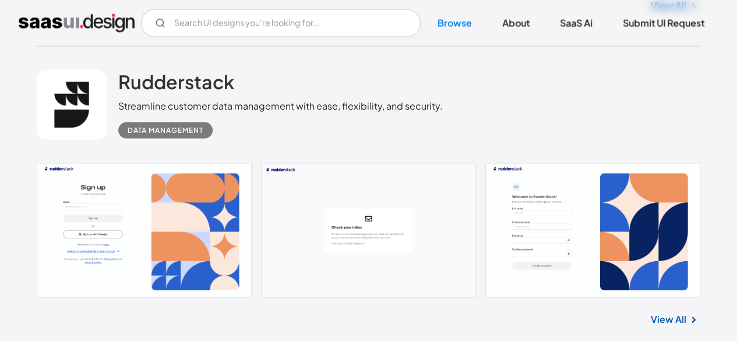
scroll to position [1203, 0]
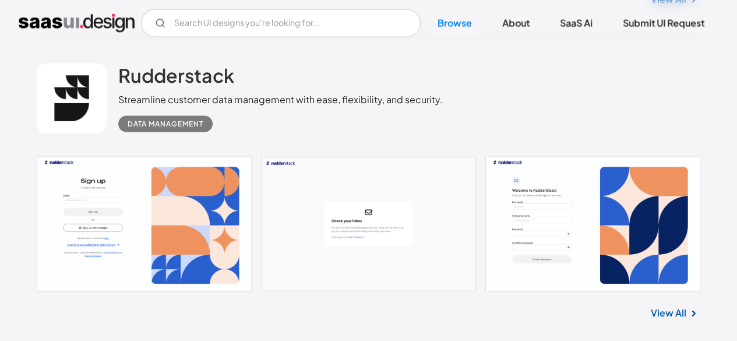
click at [524, 228] on link at bounding box center [368, 224] width 663 height 135
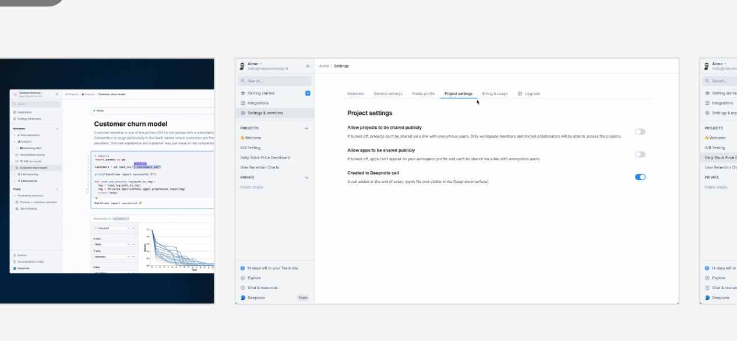
scroll to position [3642, 0]
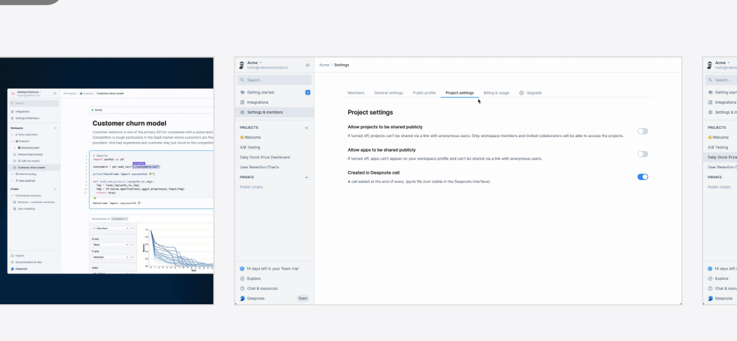
click at [285, 204] on link at bounding box center [368, 192] width 663 height 119
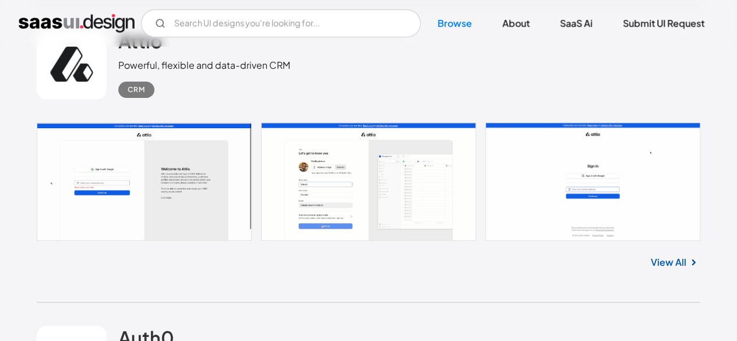
scroll to position [4568, 0]
click at [412, 185] on link at bounding box center [368, 182] width 663 height 118
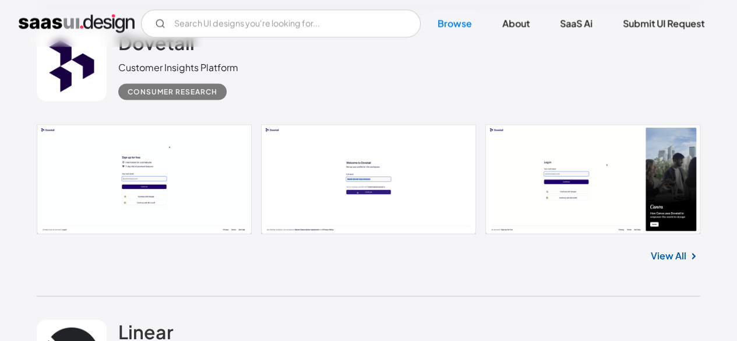
scroll to position [5459, 0]
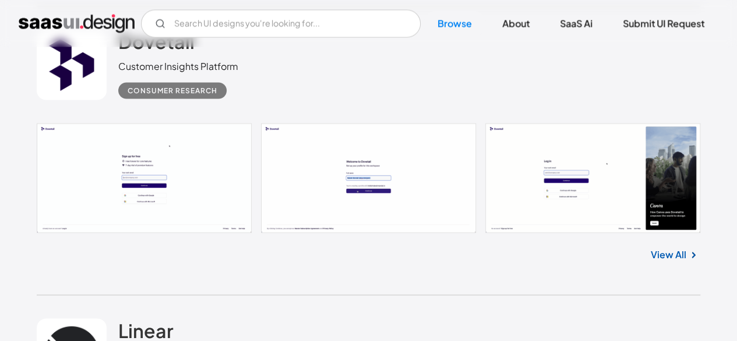
click at [336, 206] on link at bounding box center [368, 177] width 663 height 109
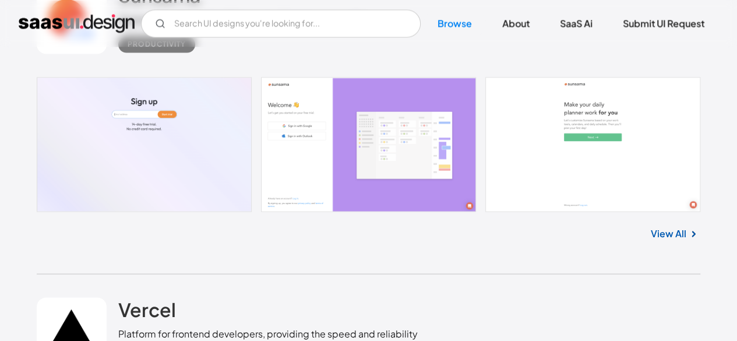
scroll to position [7622, 0]
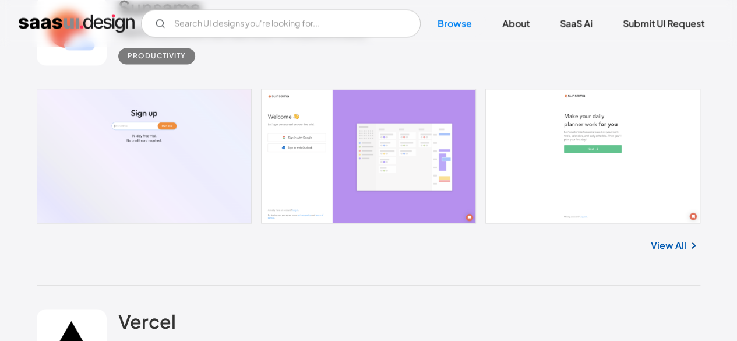
click at [380, 197] on link at bounding box center [368, 156] width 663 height 135
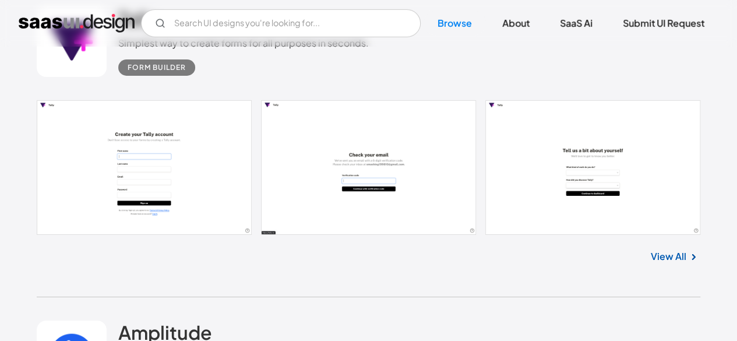
scroll to position [8545, 0]
click at [331, 195] on link at bounding box center [368, 167] width 663 height 135
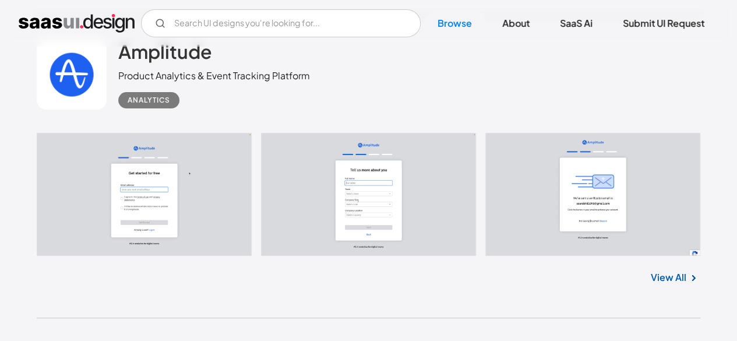
scroll to position [8827, 0]
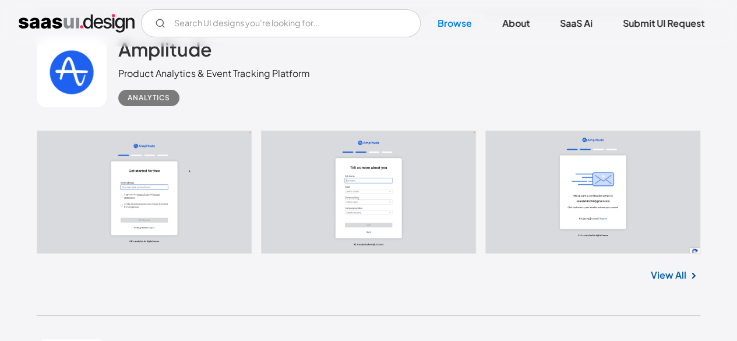
click at [327, 217] on link at bounding box center [368, 191] width 663 height 123
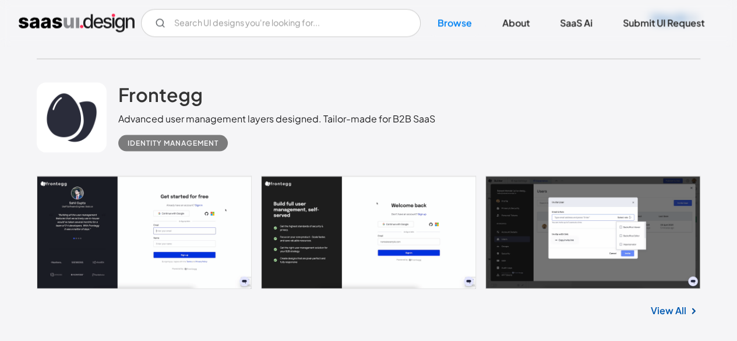
scroll to position [10046, 0]
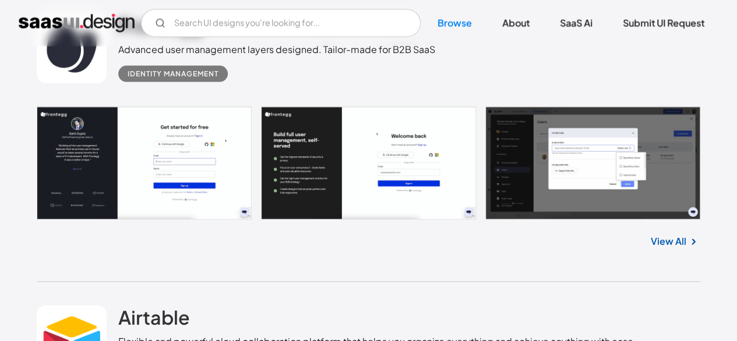
click at [393, 148] on link at bounding box center [368, 163] width 663 height 113
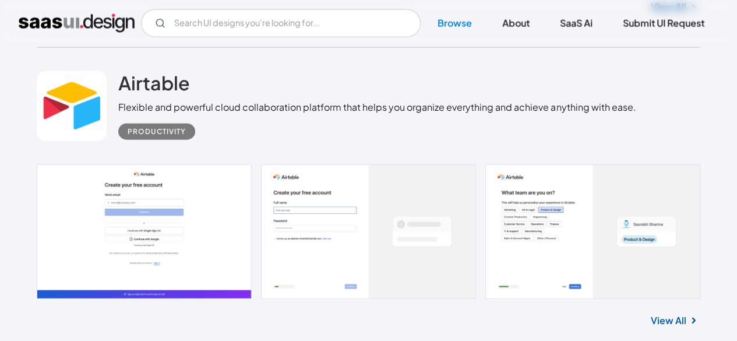
scroll to position [10306, 0]
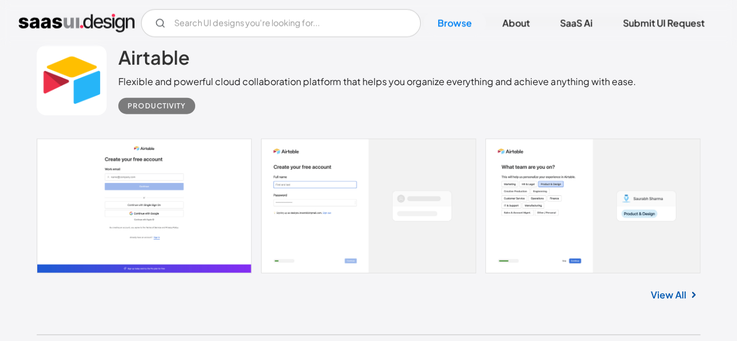
click at [250, 185] on link at bounding box center [368, 206] width 663 height 135
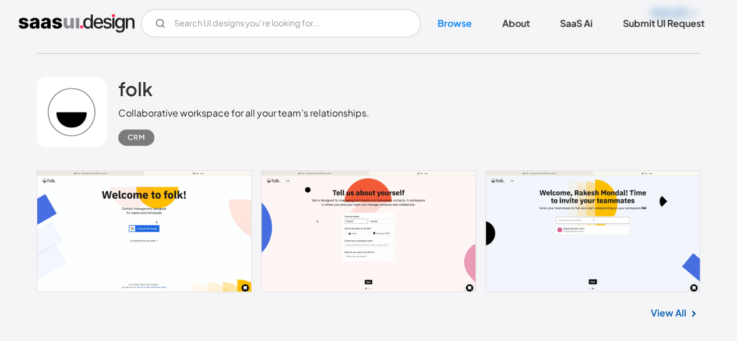
scroll to position [11212, 0]
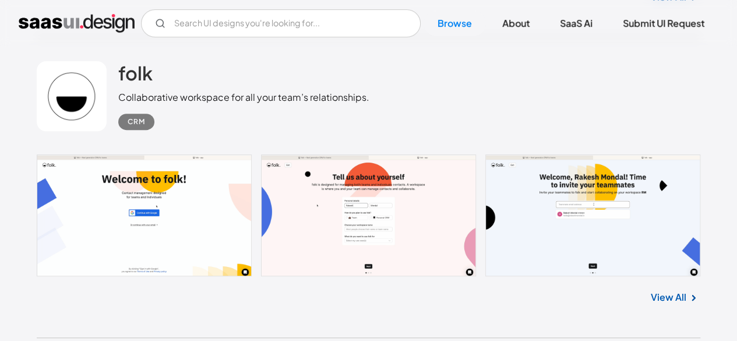
click at [344, 232] on link at bounding box center [368, 214] width 663 height 121
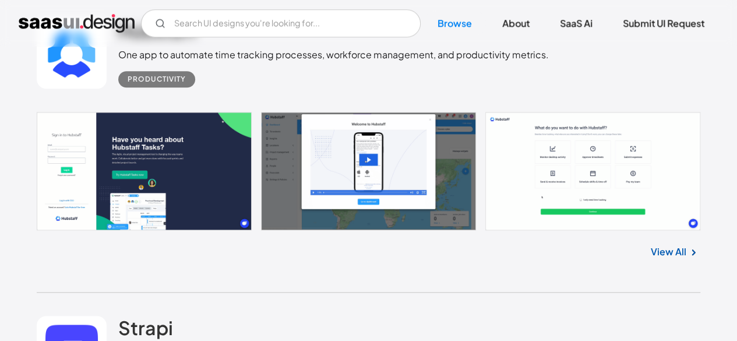
scroll to position [11555, 0]
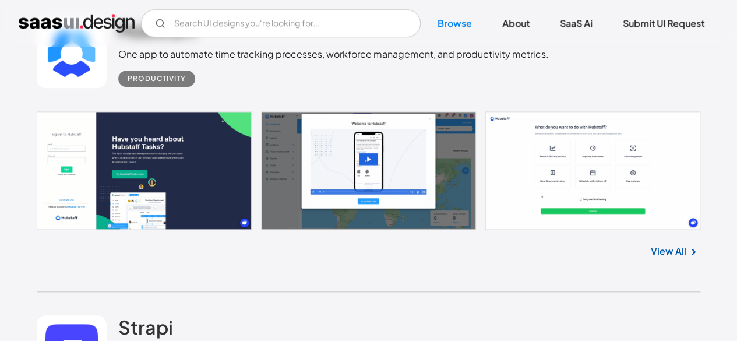
click at [408, 181] on link at bounding box center [368, 170] width 663 height 118
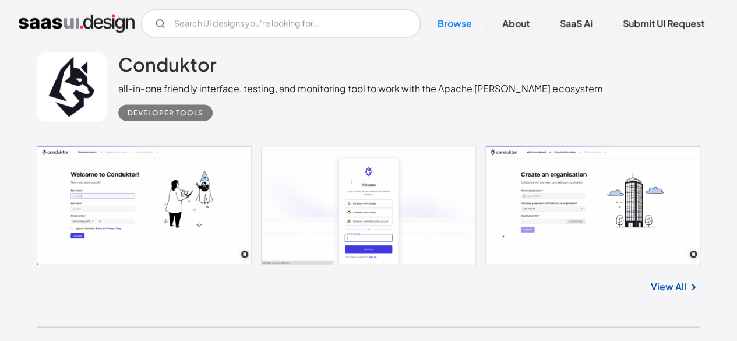
scroll to position [12135, 0]
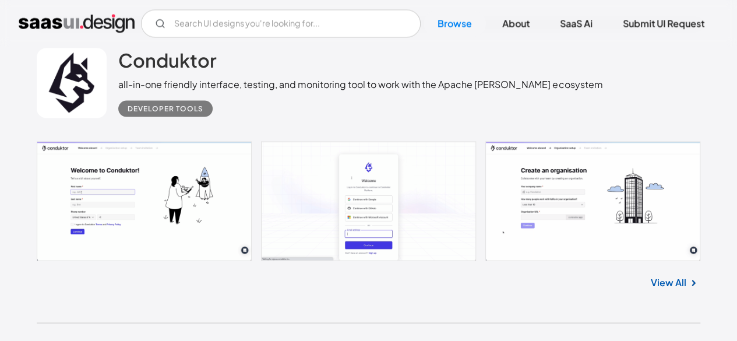
click at [295, 201] on link at bounding box center [368, 200] width 663 height 119
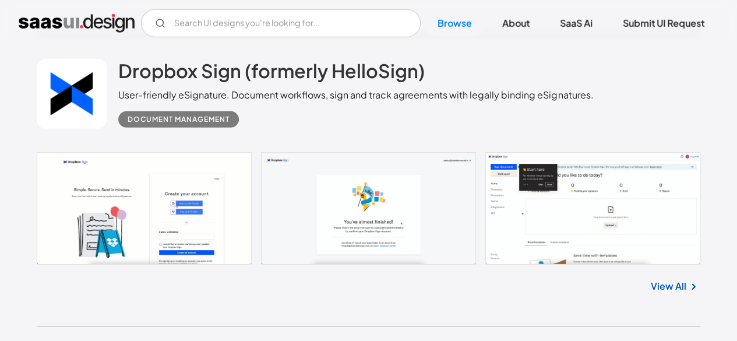
scroll to position [12717, 0]
click at [542, 229] on link at bounding box center [368, 208] width 663 height 113
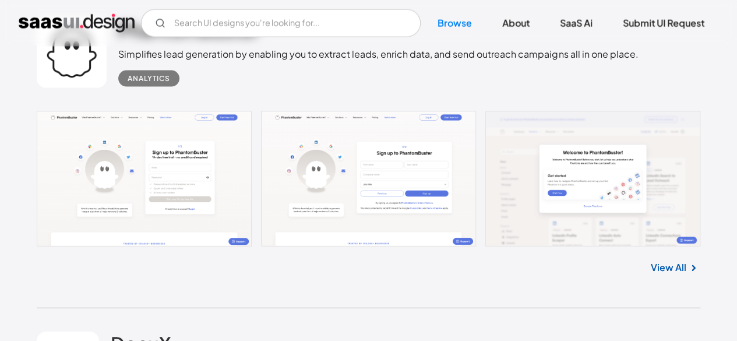
scroll to position [14519, 0]
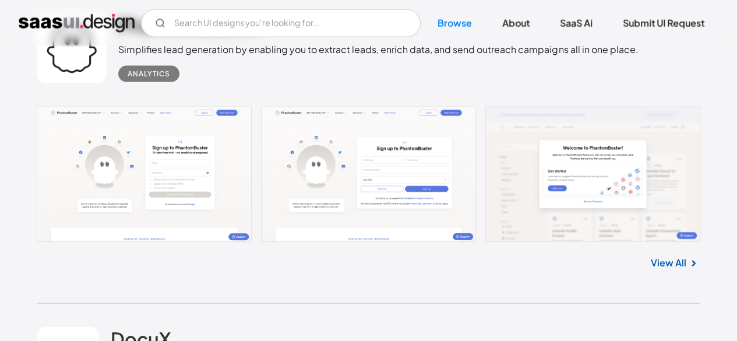
click at [480, 215] on link at bounding box center [368, 174] width 663 height 135
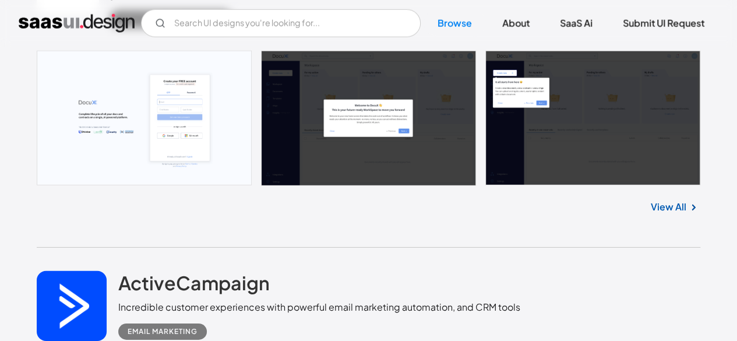
scroll to position [14902, 0]
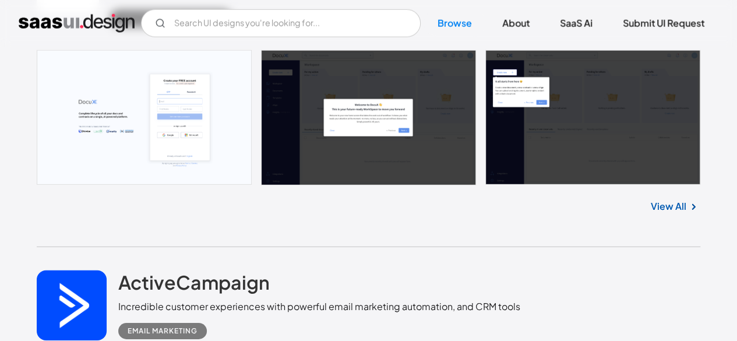
click at [188, 121] on link at bounding box center [368, 117] width 663 height 135
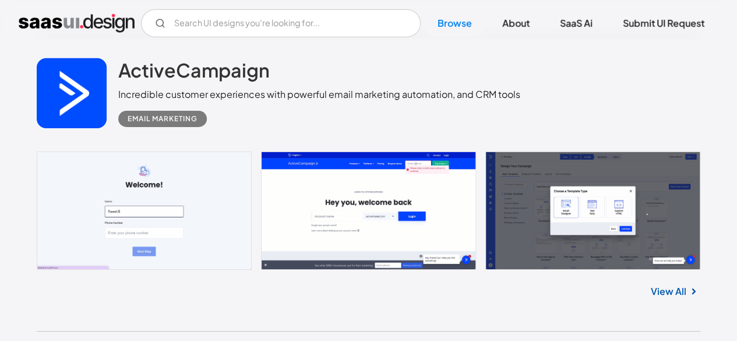
scroll to position [15115, 0]
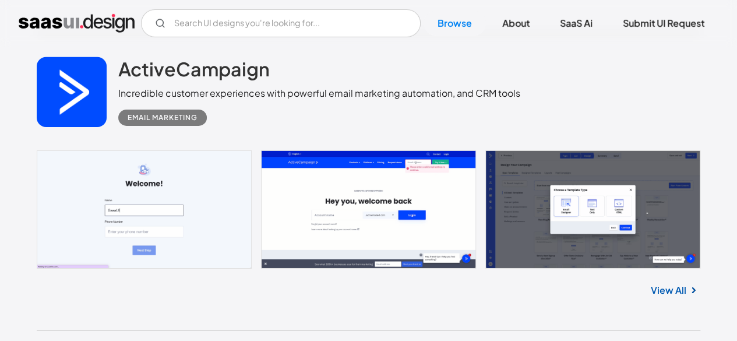
click at [370, 225] on link at bounding box center [368, 209] width 663 height 118
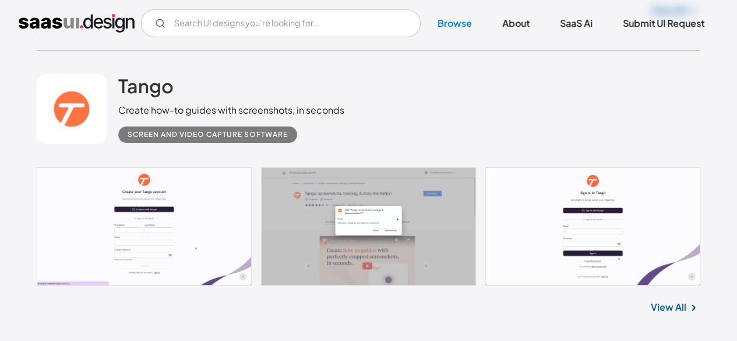
scroll to position [15395, 0]
click at [289, 252] on link at bounding box center [368, 226] width 663 height 118
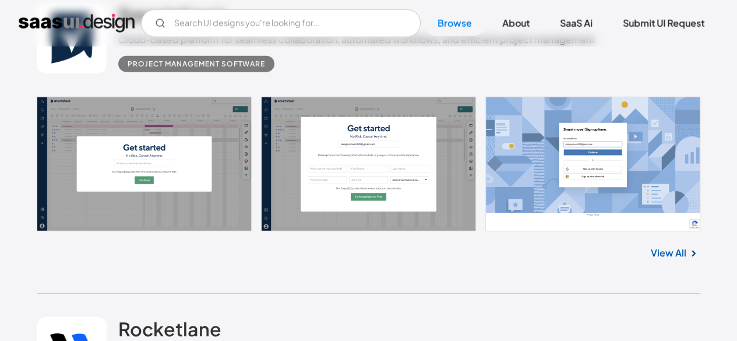
scroll to position [16965, 0]
click at [327, 184] on link at bounding box center [368, 164] width 663 height 135
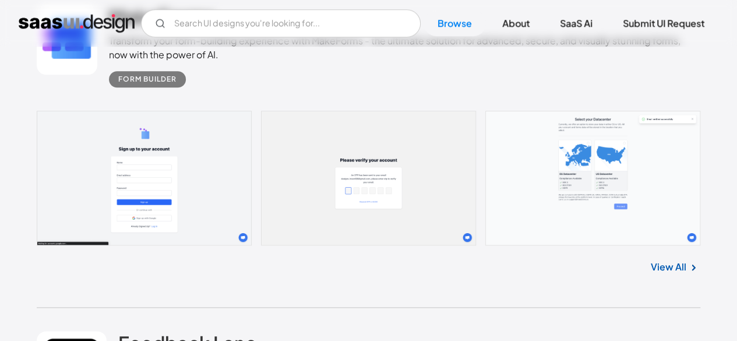
scroll to position [18177, 0]
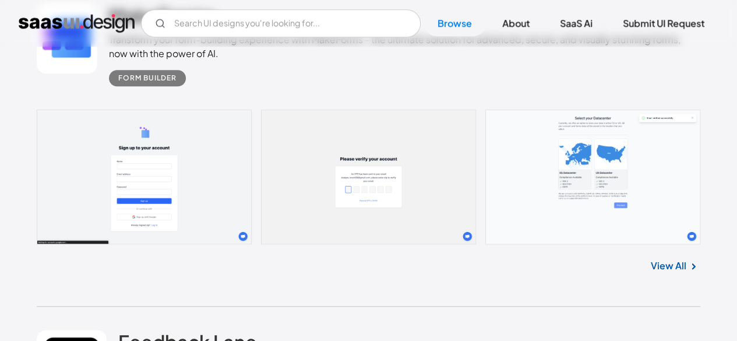
click at [298, 192] on link at bounding box center [368, 176] width 663 height 135
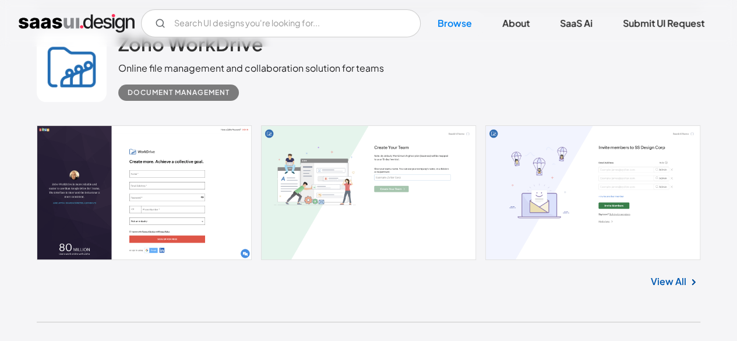
scroll to position [19951, 0]
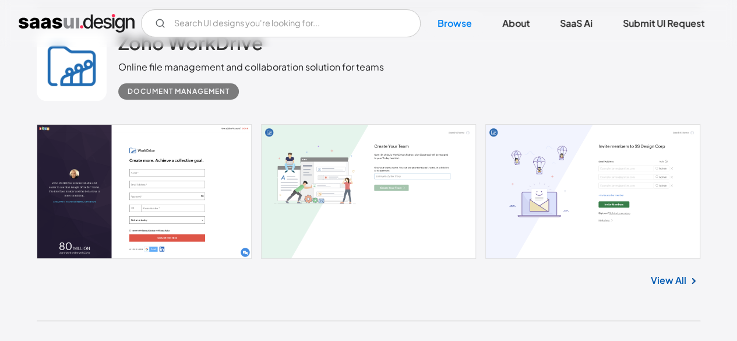
click at [522, 158] on link at bounding box center [368, 191] width 663 height 135
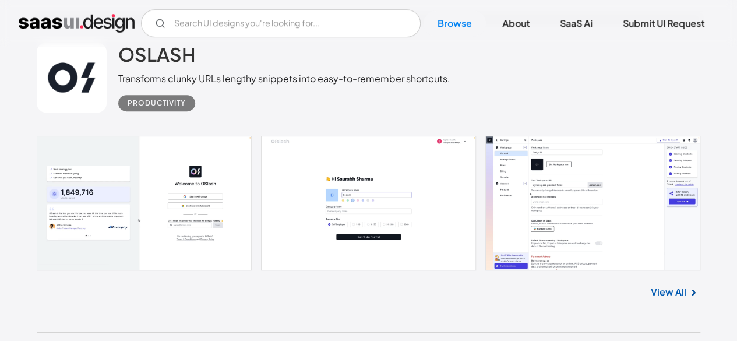
scroll to position [20254, 0]
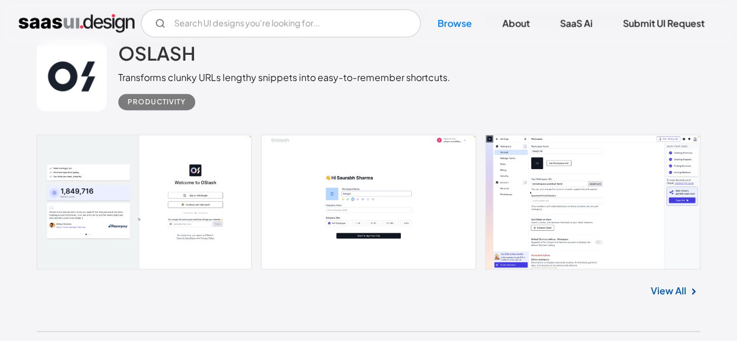
click at [569, 224] on link at bounding box center [368, 202] width 663 height 135
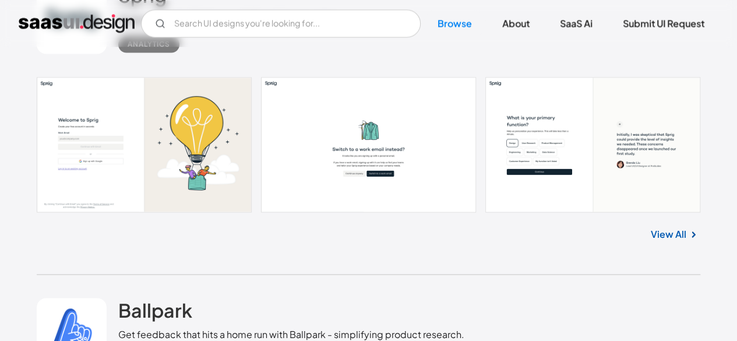
scroll to position [20910, 0]
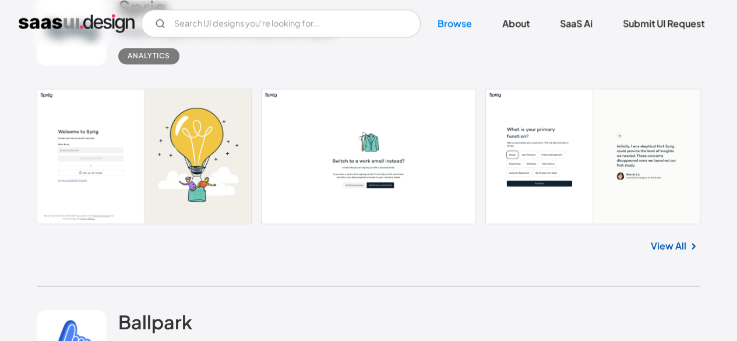
click at [599, 182] on link at bounding box center [368, 156] width 663 height 135
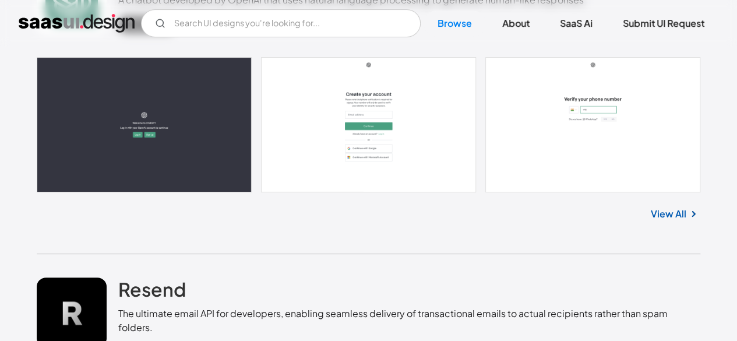
scroll to position [22152, 0]
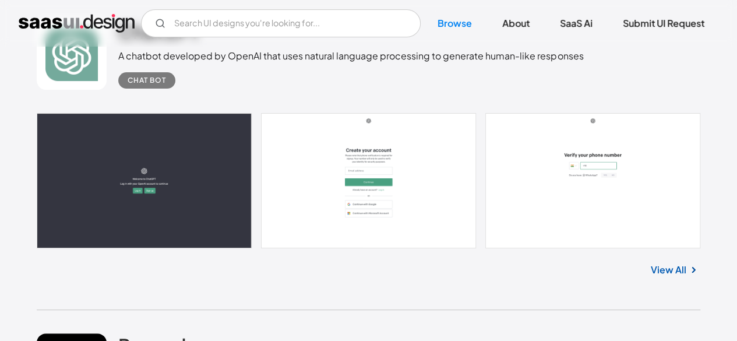
click at [338, 180] on link at bounding box center [368, 180] width 663 height 135
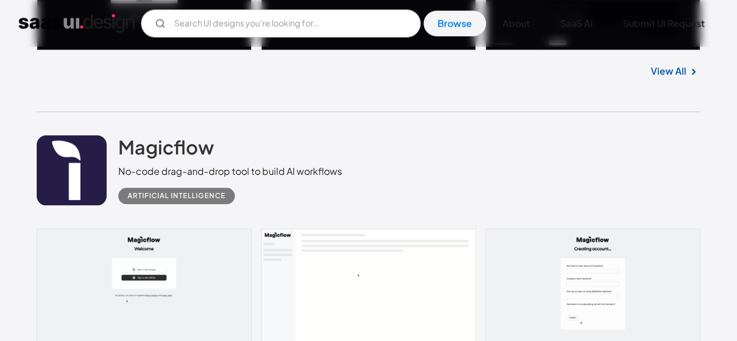
scroll to position [22761, 0]
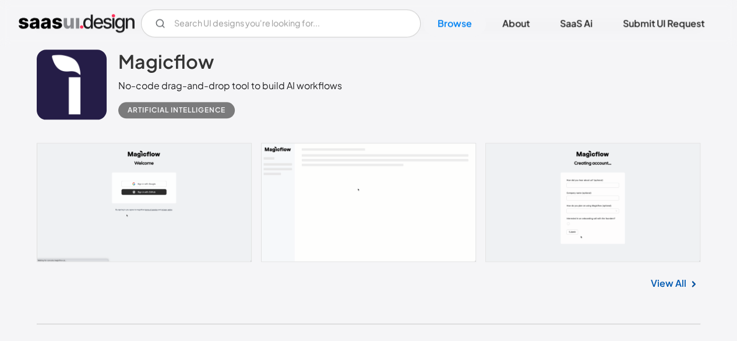
click at [289, 187] on link at bounding box center [368, 202] width 663 height 119
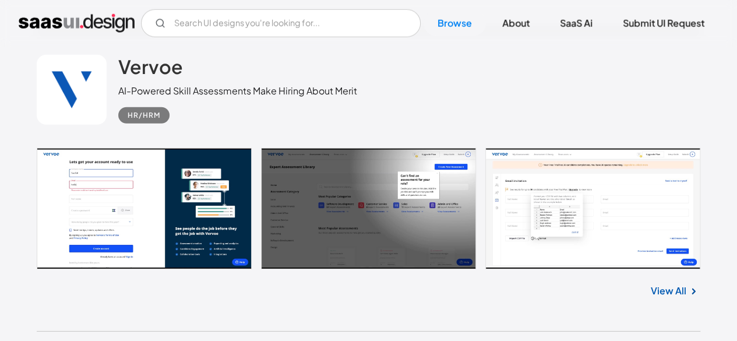
scroll to position [23665, 0]
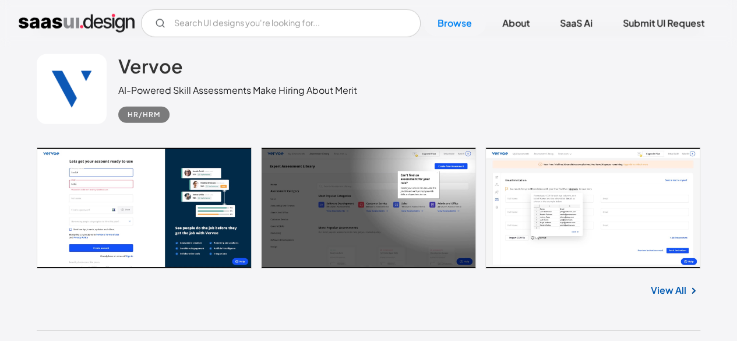
click at [526, 201] on link at bounding box center [368, 207] width 663 height 121
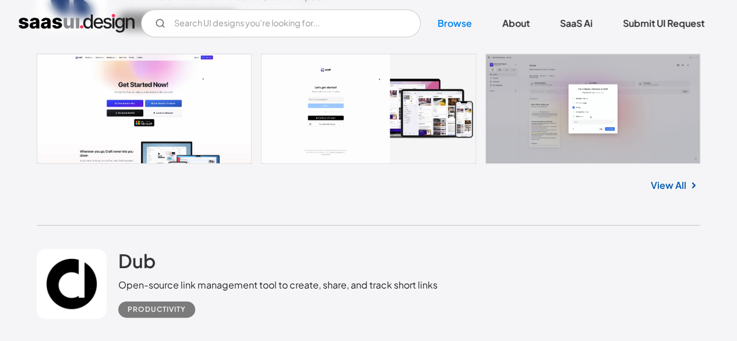
scroll to position [24295, 0]
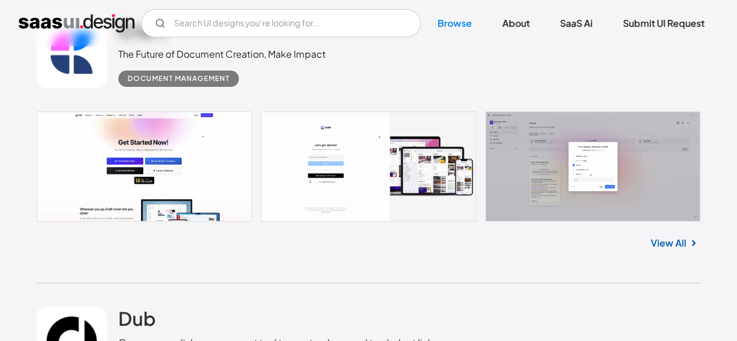
click at [307, 140] on link at bounding box center [368, 166] width 663 height 110
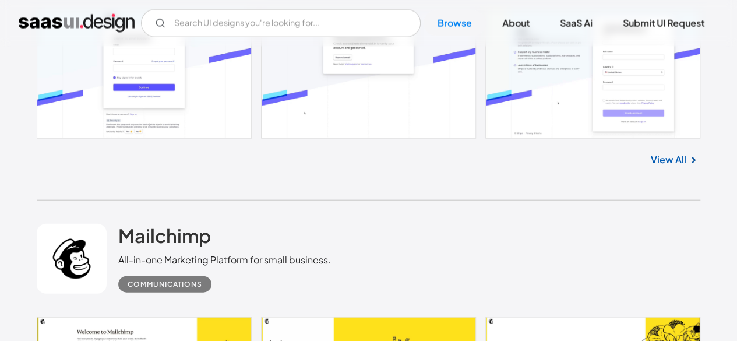
scroll to position [25599, 0]
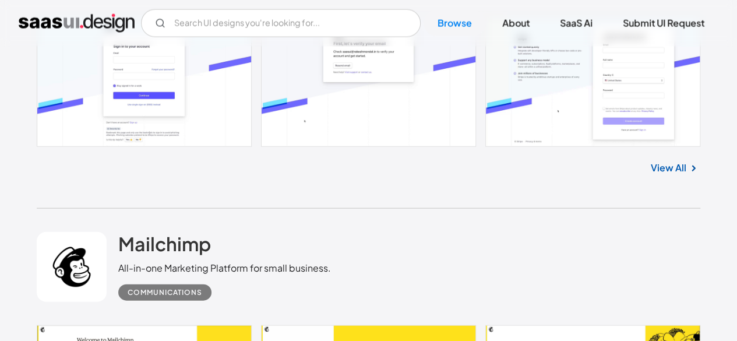
click at [324, 98] on link at bounding box center [368, 81] width 663 height 129
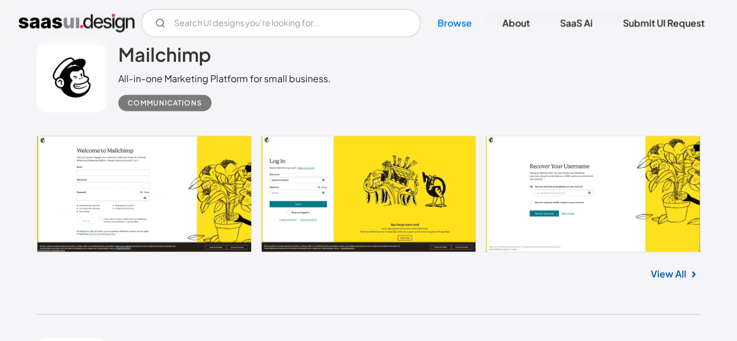
scroll to position [25786, 0]
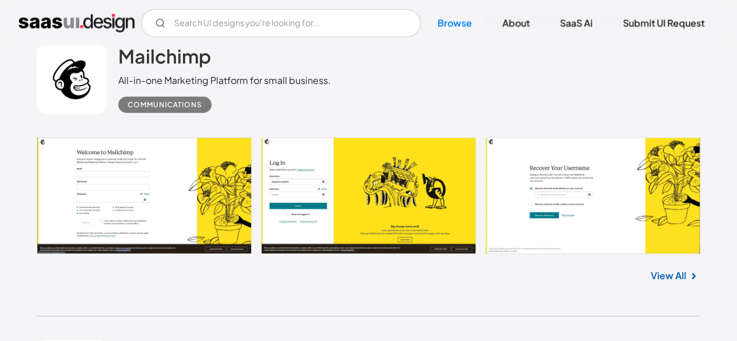
click at [122, 169] on link at bounding box center [368, 195] width 663 height 116
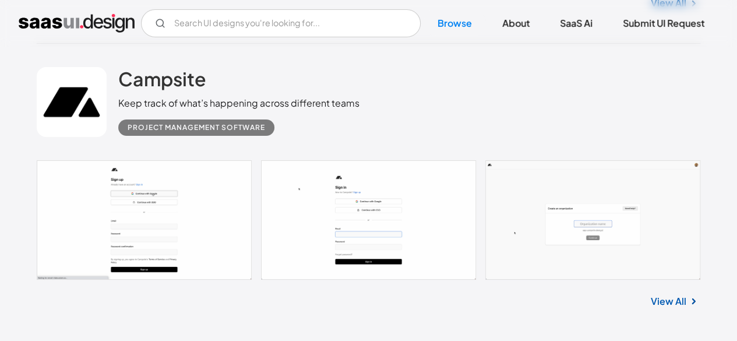
scroll to position [26366, 0]
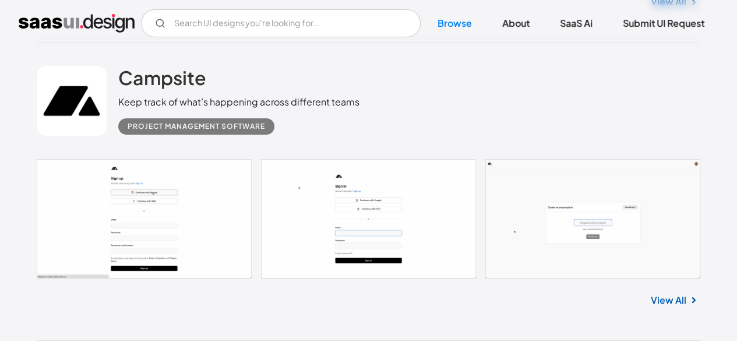
click at [351, 229] on link at bounding box center [368, 218] width 663 height 119
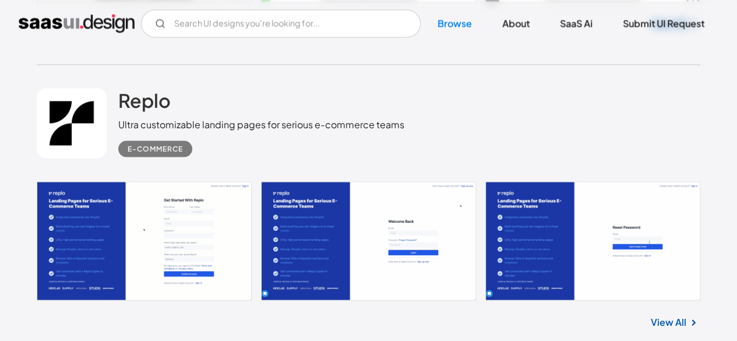
scroll to position [27528, 0]
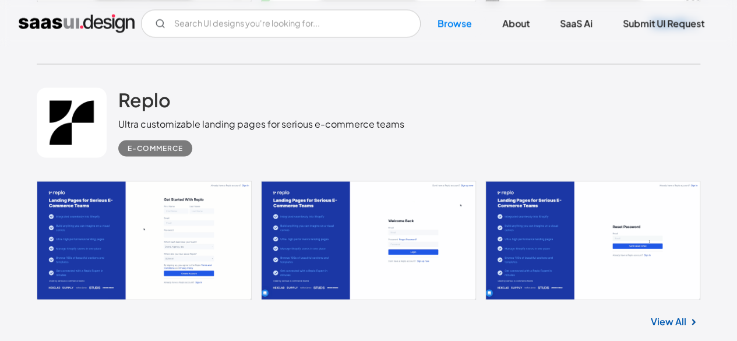
click at [317, 181] on link at bounding box center [368, 240] width 663 height 119
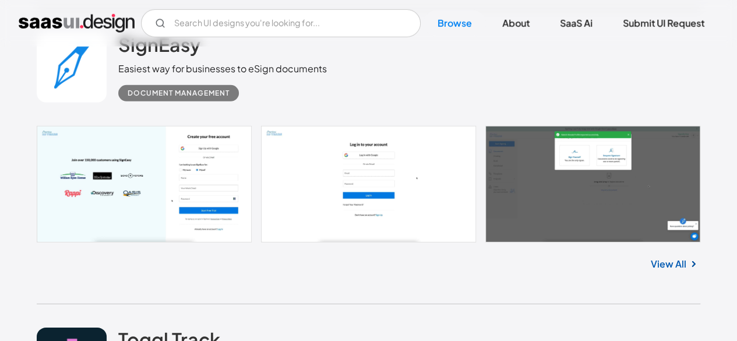
scroll to position [28150, 0]
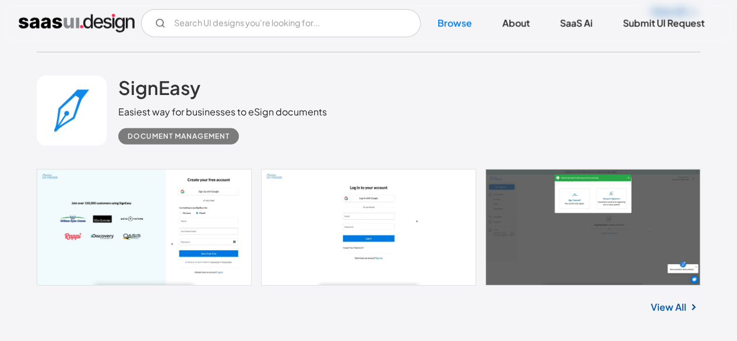
click at [307, 224] on link at bounding box center [368, 227] width 663 height 116
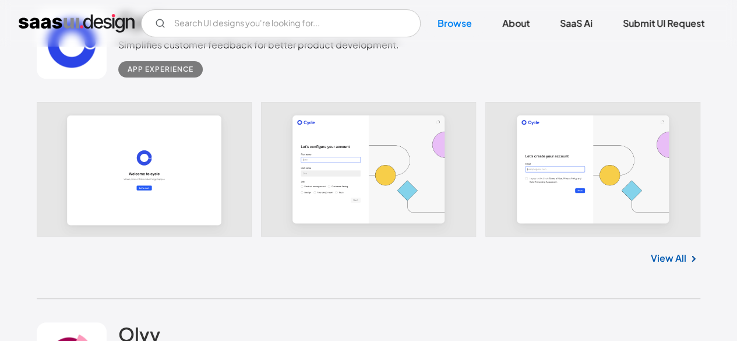
scroll to position [28817, 0]
click at [370, 160] on link at bounding box center [368, 169] width 663 height 135
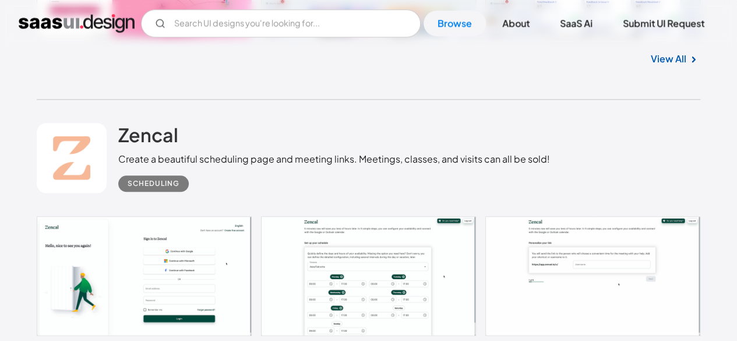
scroll to position [29320, 0]
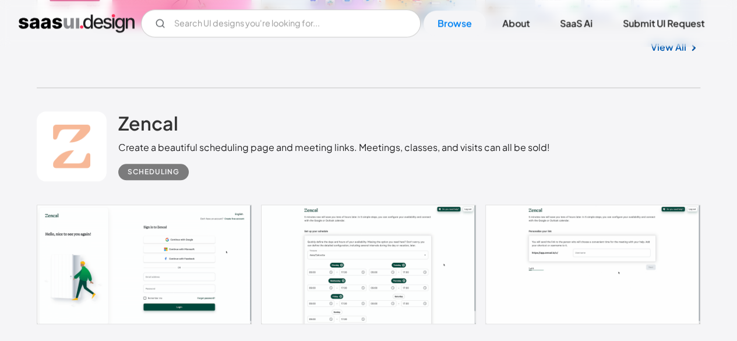
click at [324, 245] on link at bounding box center [368, 263] width 663 height 119
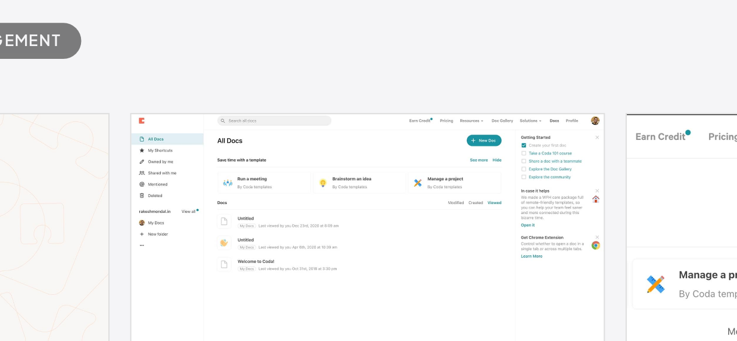
scroll to position [30291, 0]
click at [369, 161] on link at bounding box center [368, 197] width 663 height 116
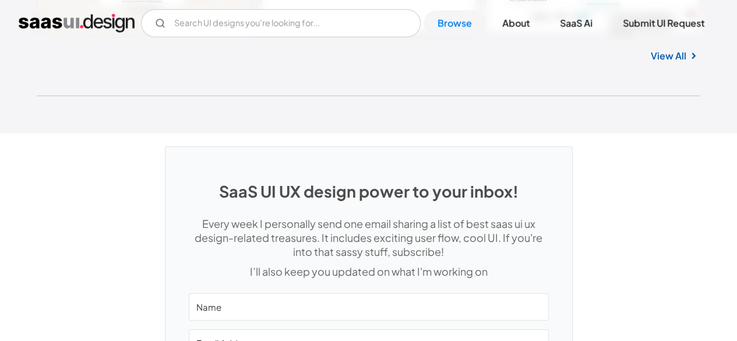
scroll to position [30509, 0]
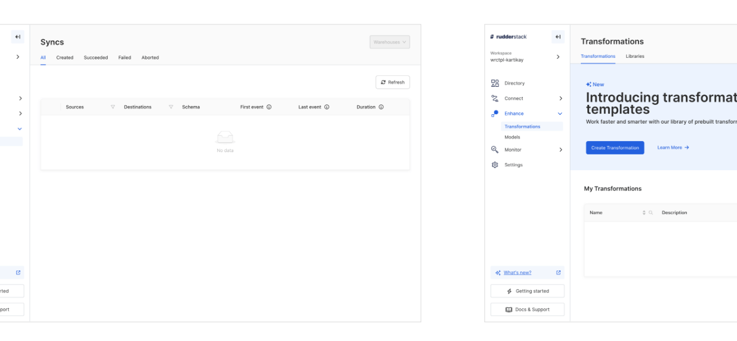
scroll to position [1651, 0]
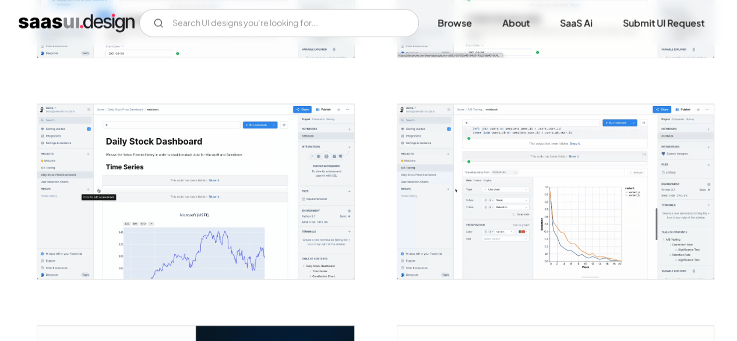
scroll to position [1276, 0]
click at [19, 2] on div "V7 Labs Gen AI Application Design Best-in-class data labeling tool. GenAI Close…" at bounding box center [368, 23] width 737 height 47
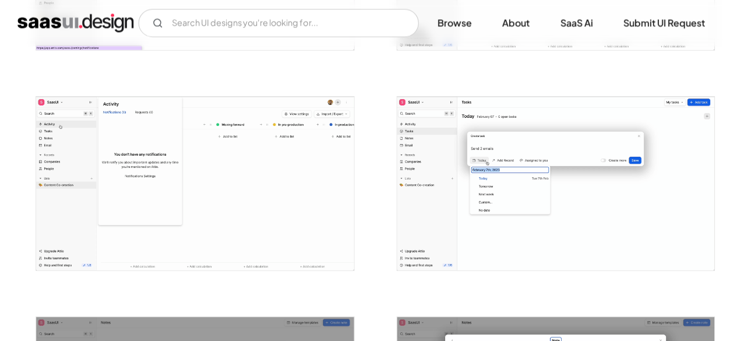
scroll to position [1494, 0]
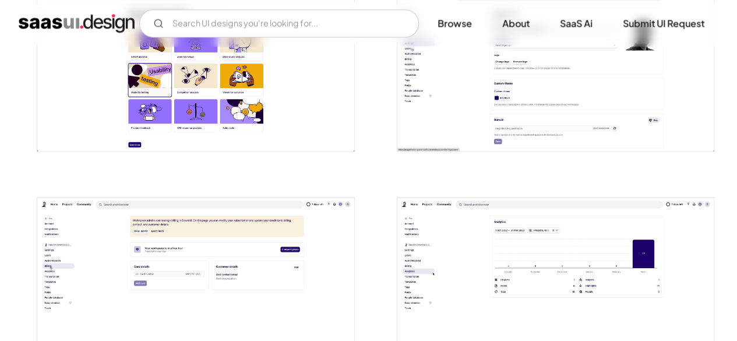
scroll to position [889, 0]
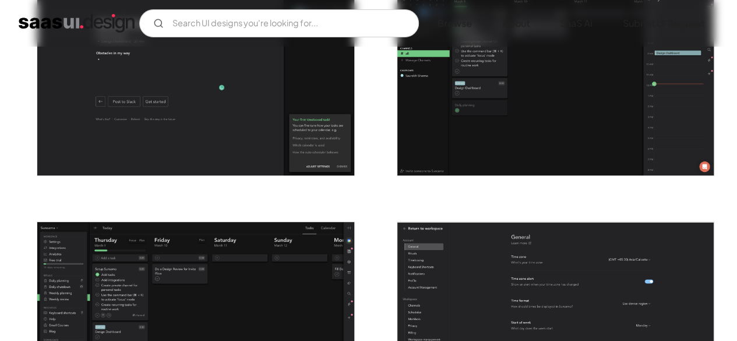
scroll to position [2250, 0]
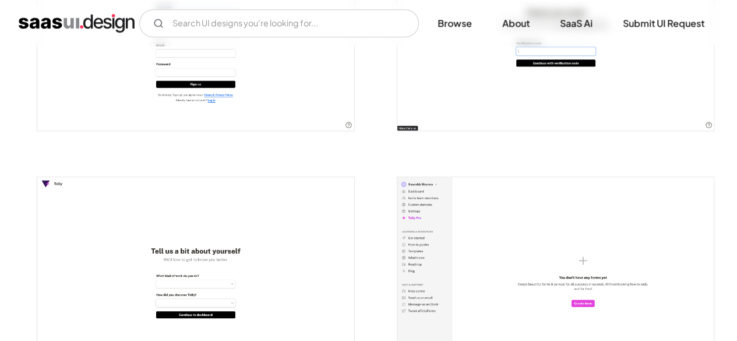
scroll to position [339, 0]
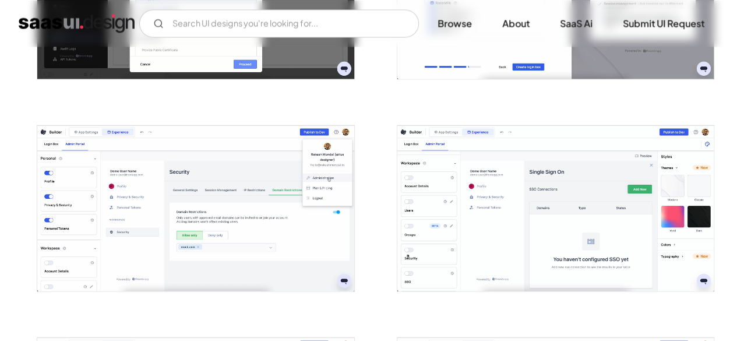
scroll to position [1090, 0]
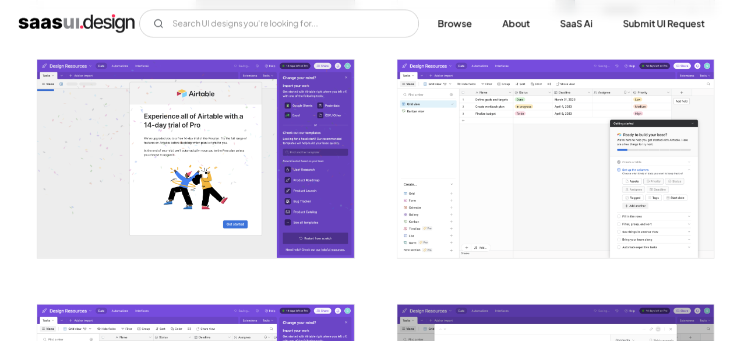
scroll to position [940, 0]
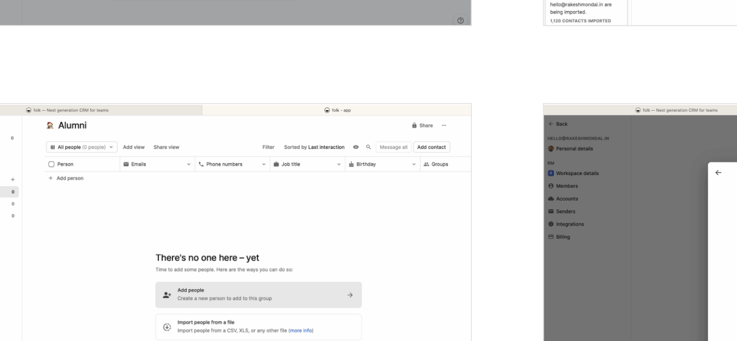
scroll to position [1033, 0]
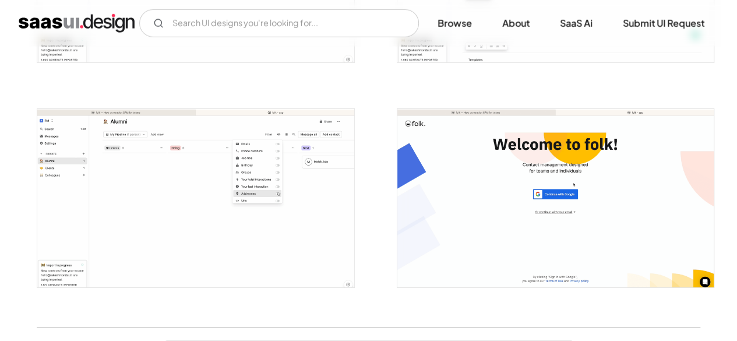
click at [141, 193] on img "open lightbox" at bounding box center [195, 198] width 316 height 178
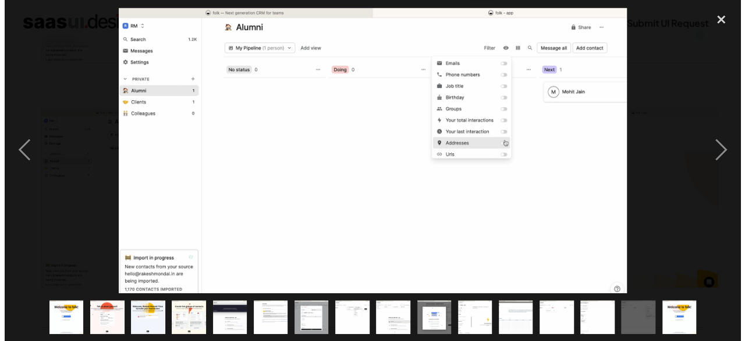
scroll to position [1749, 0]
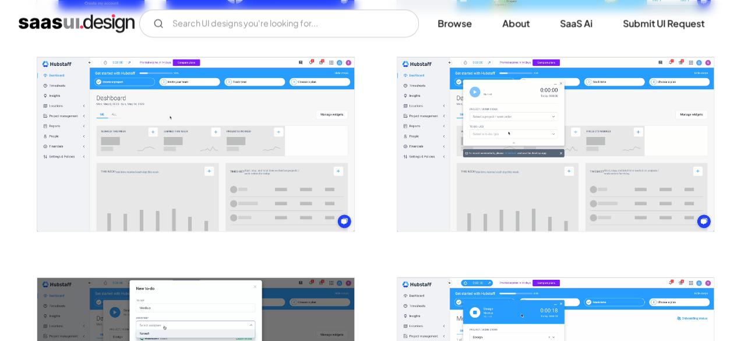
scroll to position [873, 0]
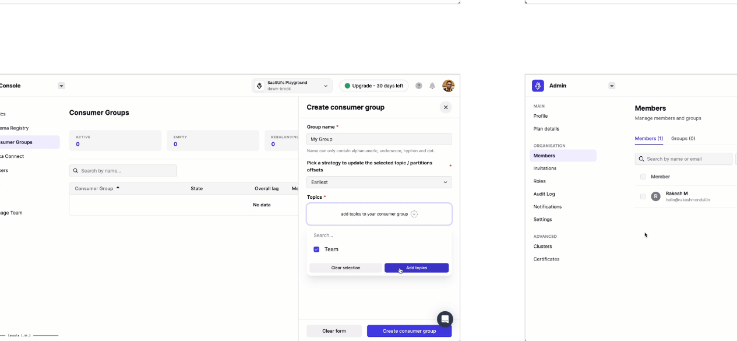
scroll to position [1502, 0]
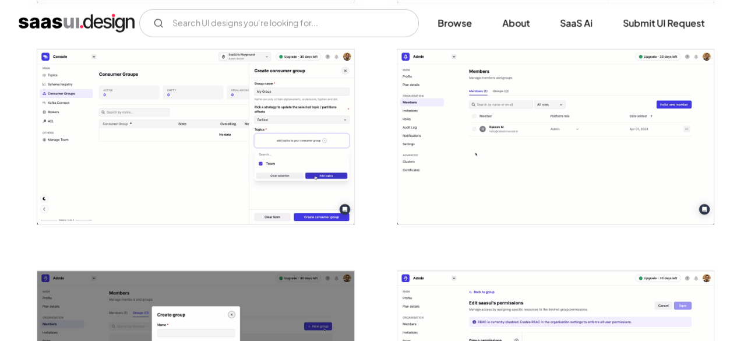
click at [228, 131] on img "open lightbox" at bounding box center [195, 136] width 316 height 175
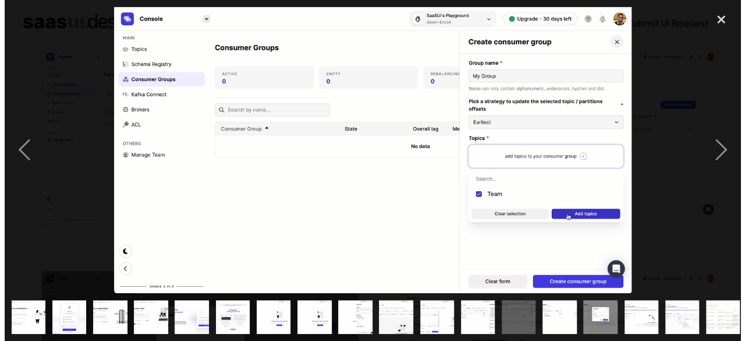
scroll to position [1564, 0]
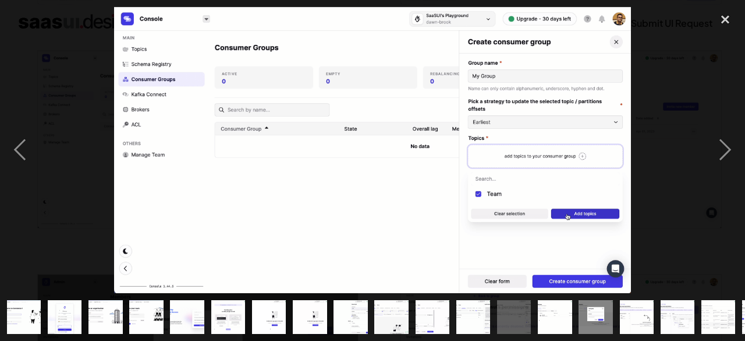
click at [346, 149] on img at bounding box center [373, 150] width 518 height 286
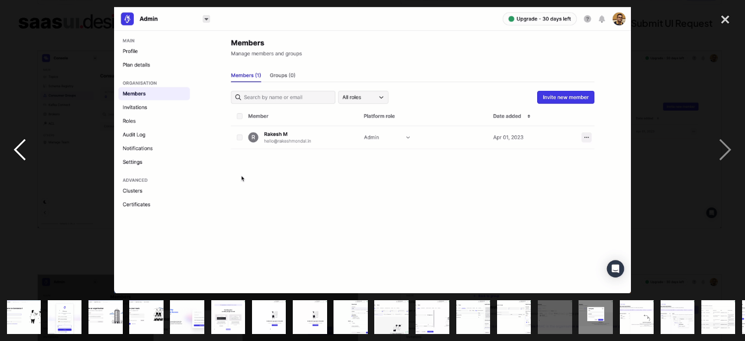
click at [32, 155] on div "previous image" at bounding box center [20, 150] width 40 height 286
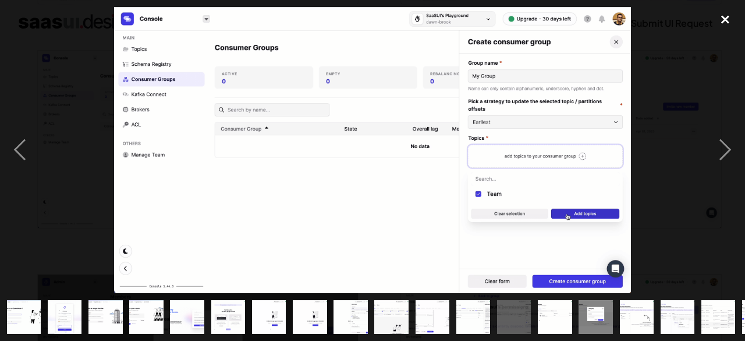
click at [726, 23] on div "close lightbox" at bounding box center [726, 20] width 40 height 26
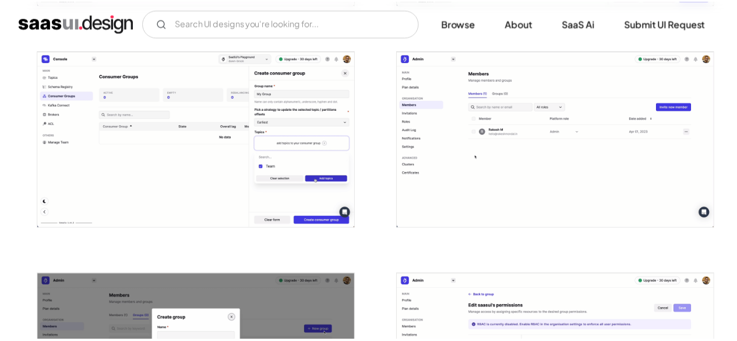
scroll to position [1552, 0]
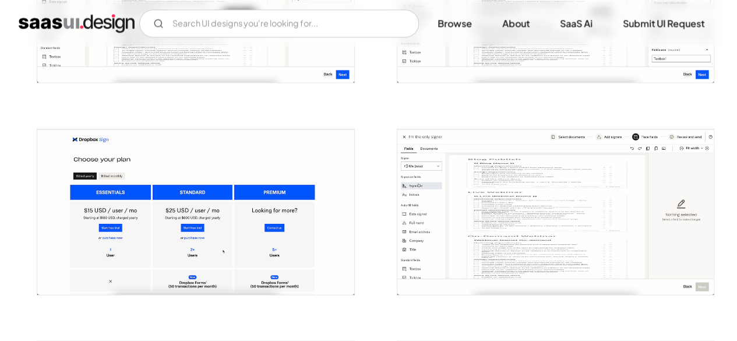
scroll to position [1039, 0]
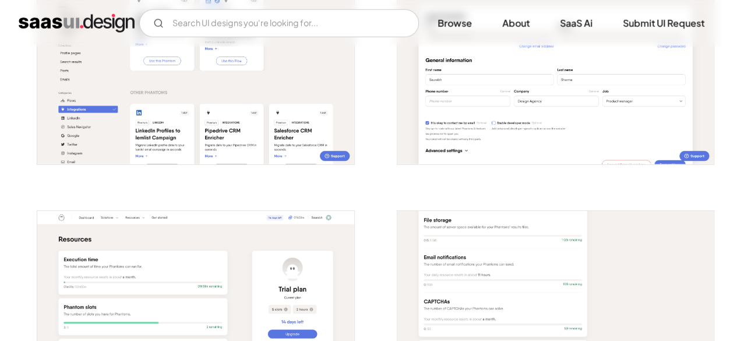
scroll to position [1783, 0]
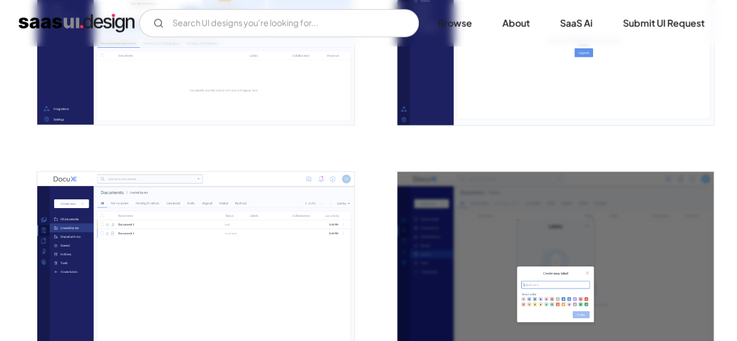
scroll to position [1583, 0]
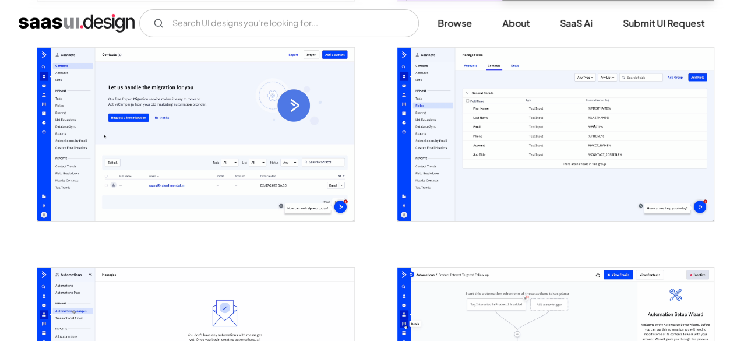
scroll to position [1962, 0]
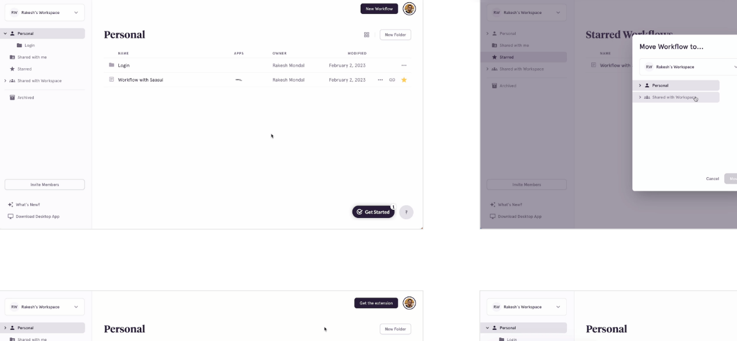
scroll to position [889, 0]
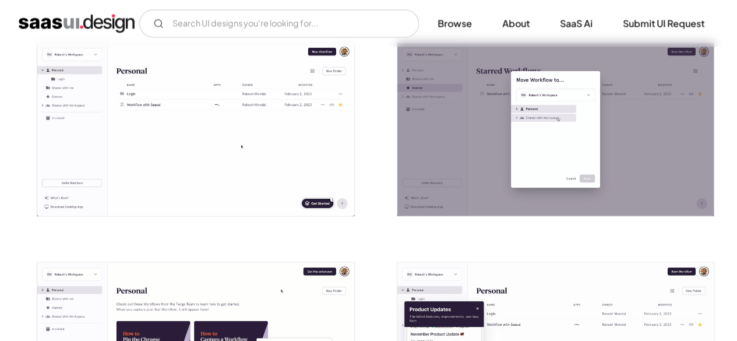
click at [185, 153] on img "open lightbox" at bounding box center [195, 129] width 316 height 173
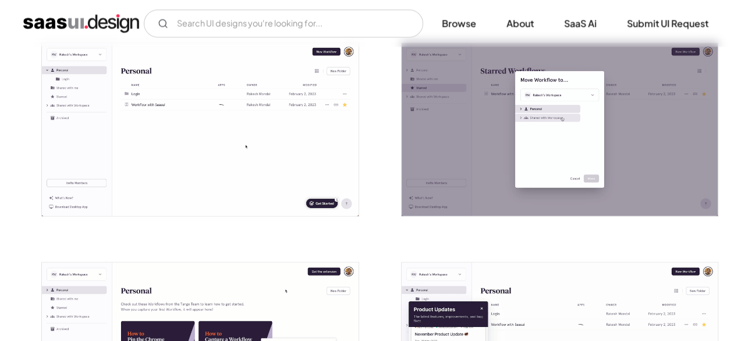
scroll to position [893, 0]
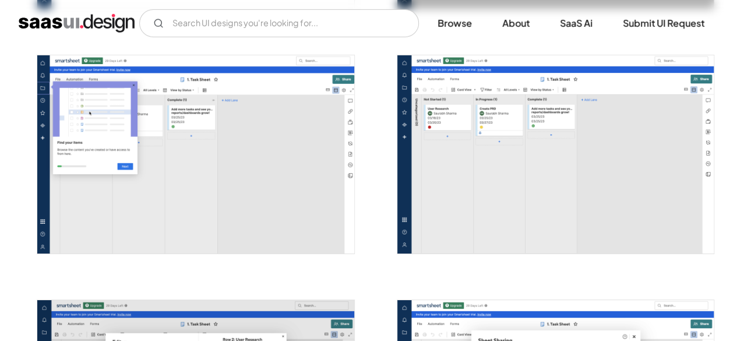
scroll to position [1931, 0]
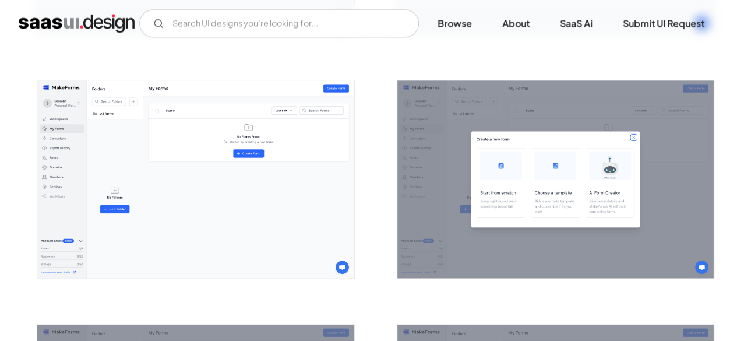
scroll to position [693, 0]
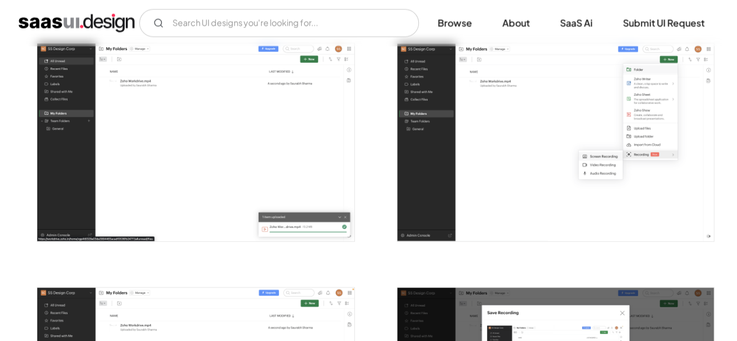
scroll to position [1420, 0]
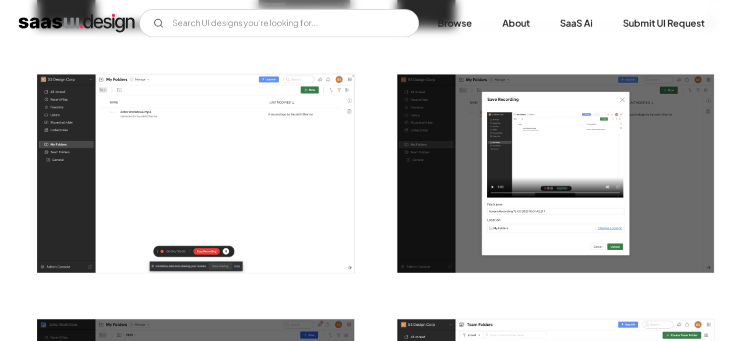
click at [291, 152] on img "open lightbox" at bounding box center [195, 174] width 316 height 198
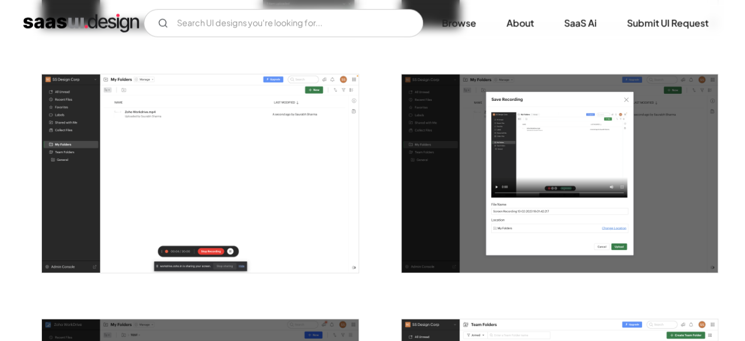
scroll to position [1429, 0]
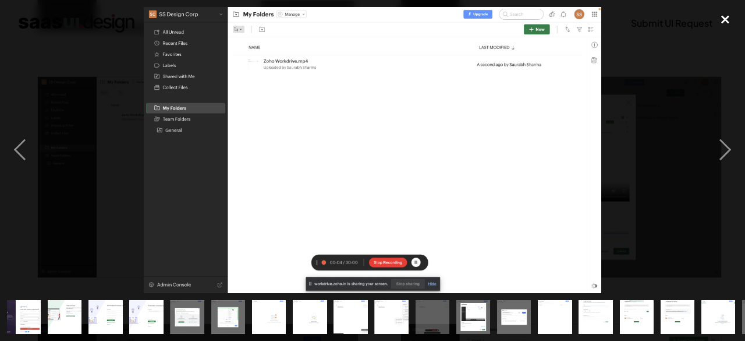
click at [730, 16] on div "close lightbox" at bounding box center [726, 20] width 40 height 26
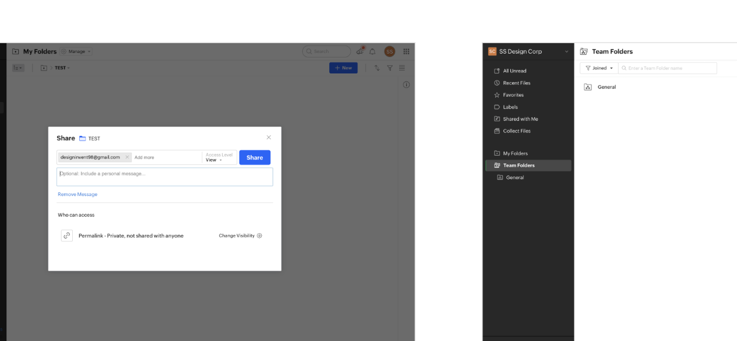
scroll to position [1623, 0]
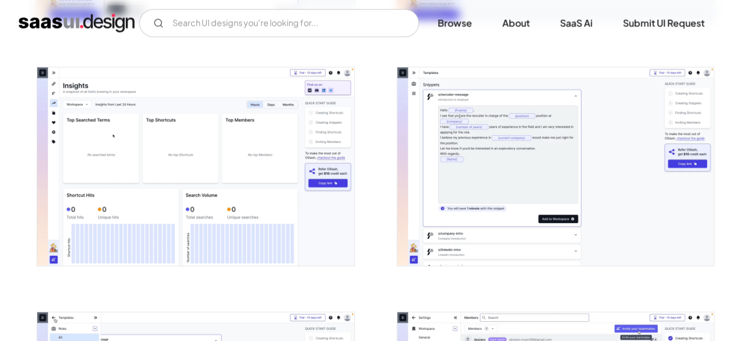
scroll to position [1446, 0]
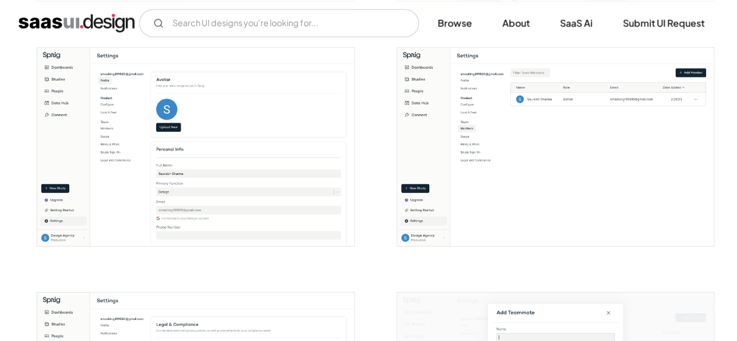
scroll to position [1669, 0]
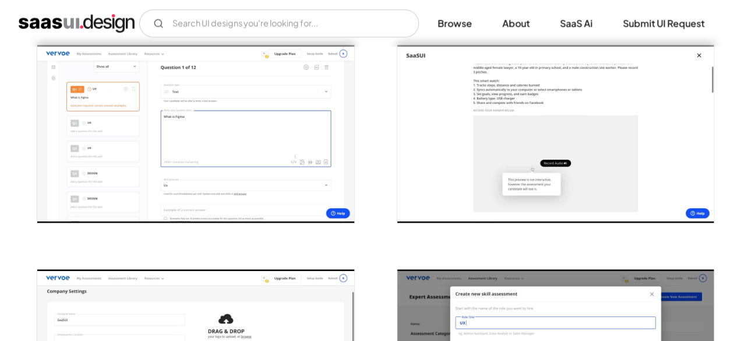
scroll to position [678, 0]
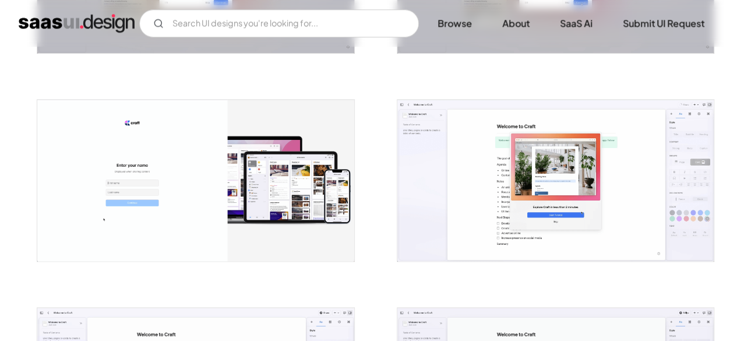
scroll to position [842, 0]
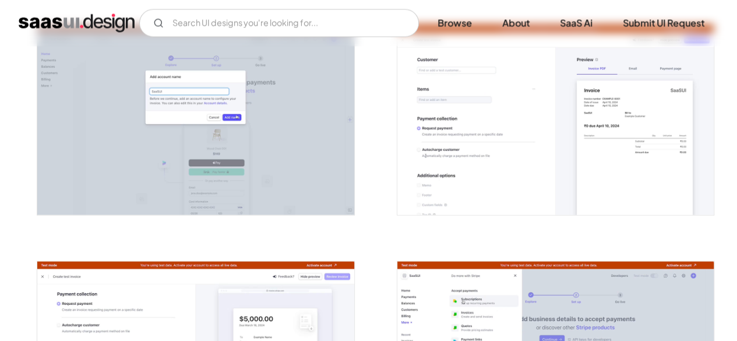
scroll to position [1195, 0]
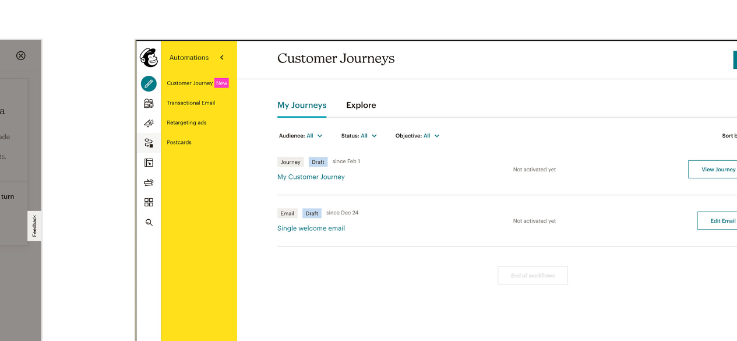
scroll to position [1200, 0]
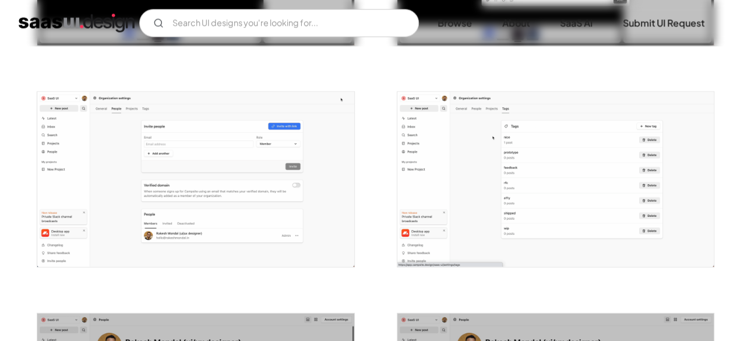
scroll to position [1243, 0]
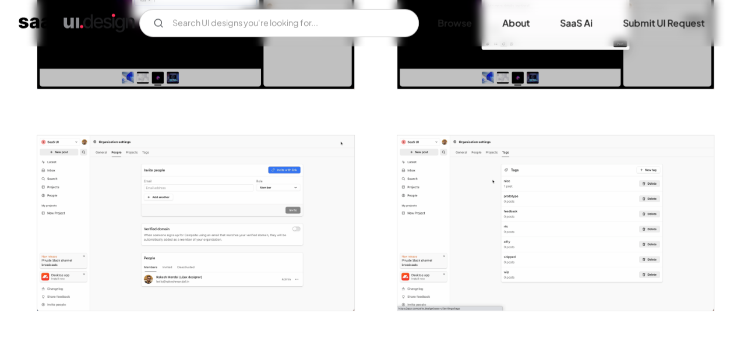
click at [473, 193] on img "open lightbox" at bounding box center [555, 223] width 316 height 175
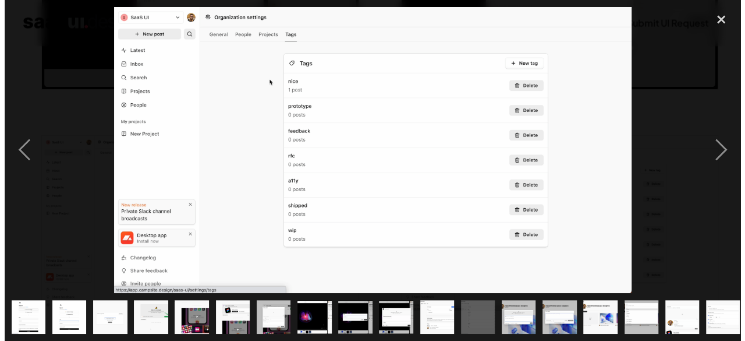
scroll to position [1252, 0]
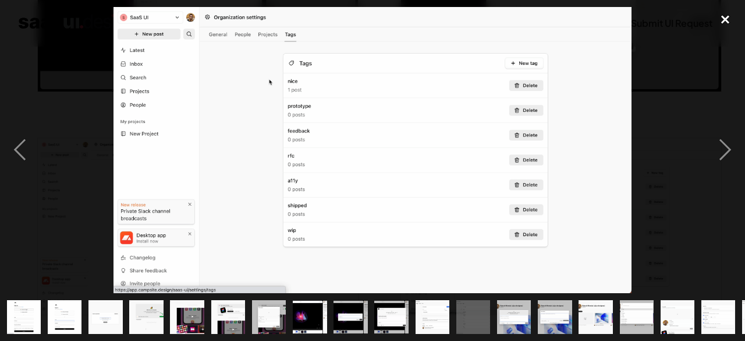
click at [724, 24] on div "close lightbox" at bounding box center [726, 20] width 40 height 26
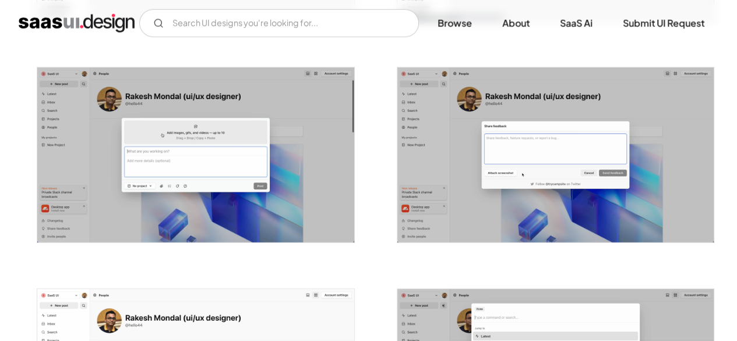
scroll to position [1534, 0]
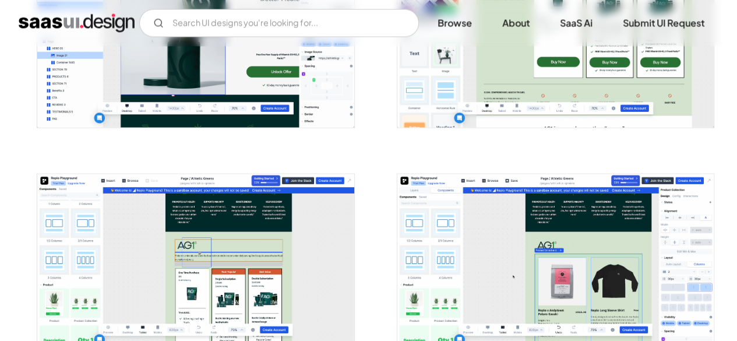
scroll to position [1205, 0]
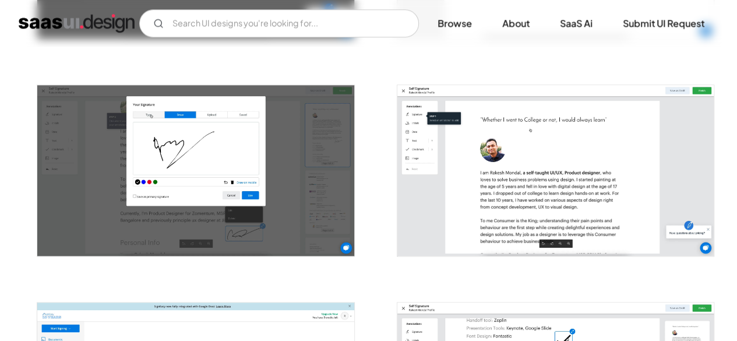
drag, startPoint x: 0, startPoint y: 0, endPoint x: 661, endPoint y: 203, distance: 691.2
click at [661, 203] on img "open lightbox" at bounding box center [555, 170] width 316 height 171
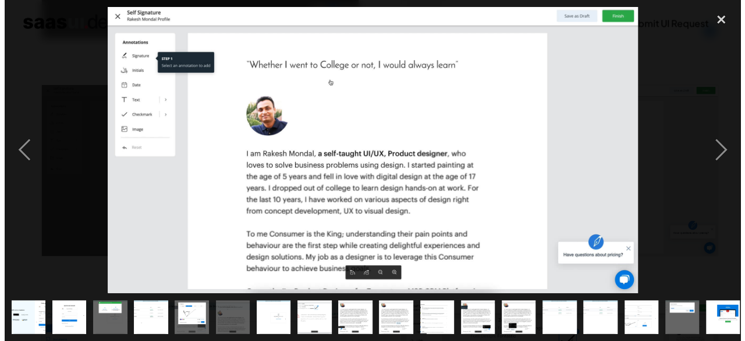
scroll to position [624, 0]
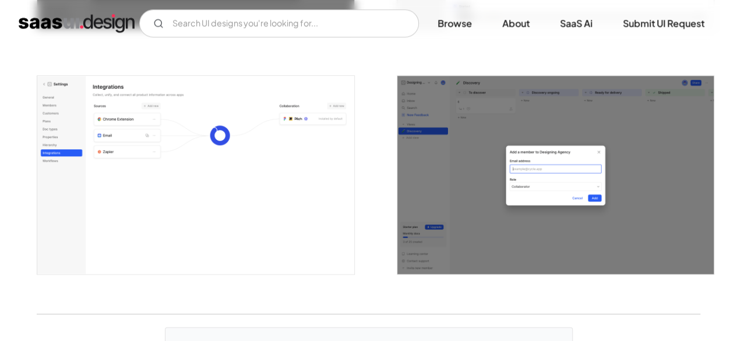
scroll to position [2886, 0]
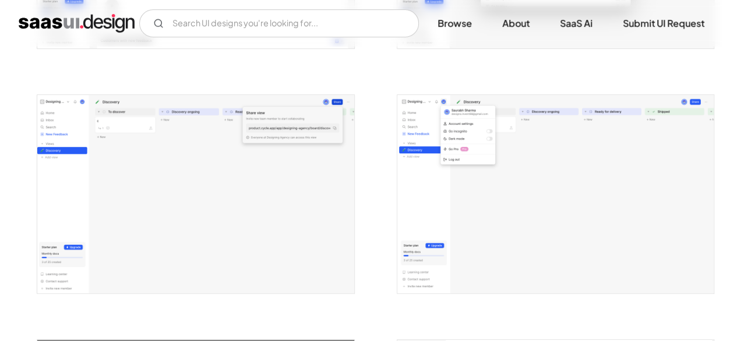
click at [161, 181] on img "open lightbox" at bounding box center [195, 194] width 316 height 198
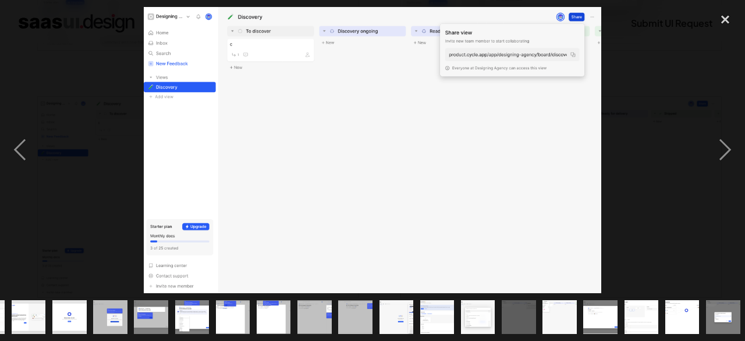
scroll to position [0, 242]
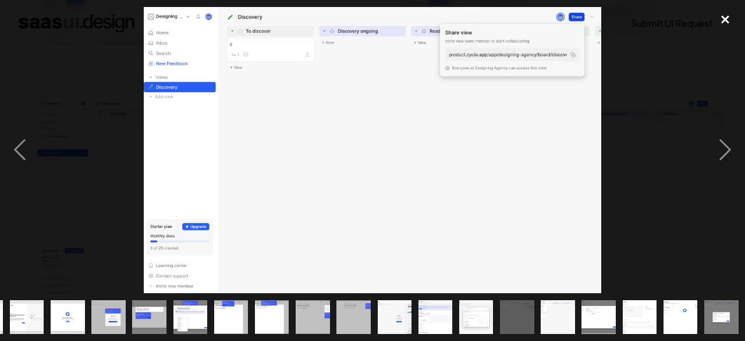
click at [715, 22] on div "close lightbox" at bounding box center [726, 20] width 40 height 26
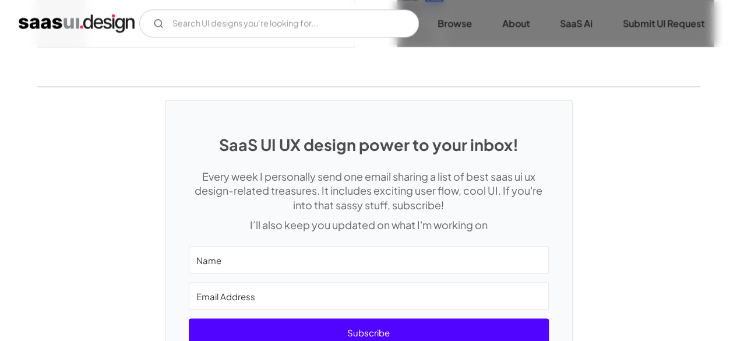
scroll to position [3132, 0]
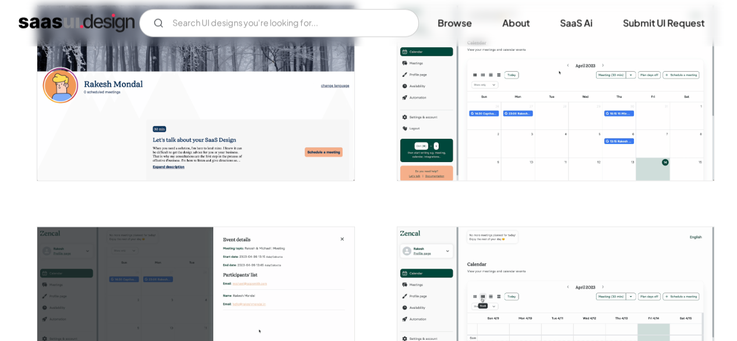
scroll to position [1211, 0]
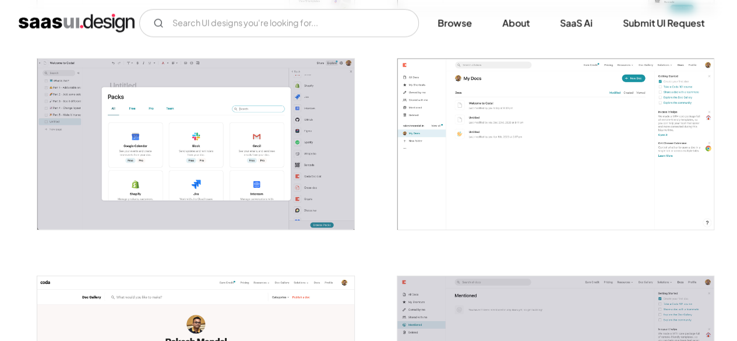
scroll to position [1517, 0]
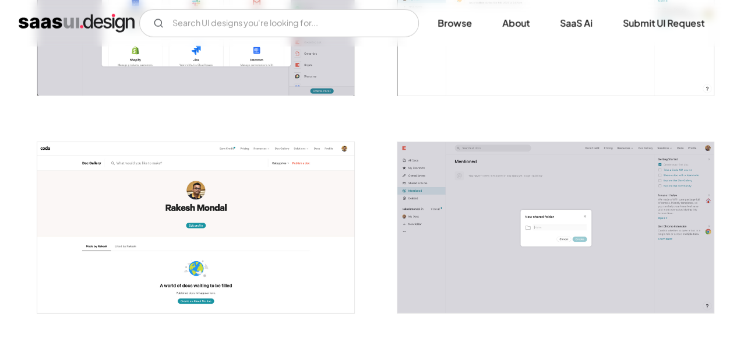
click at [470, 55] on img "open lightbox" at bounding box center [555, 10] width 316 height 171
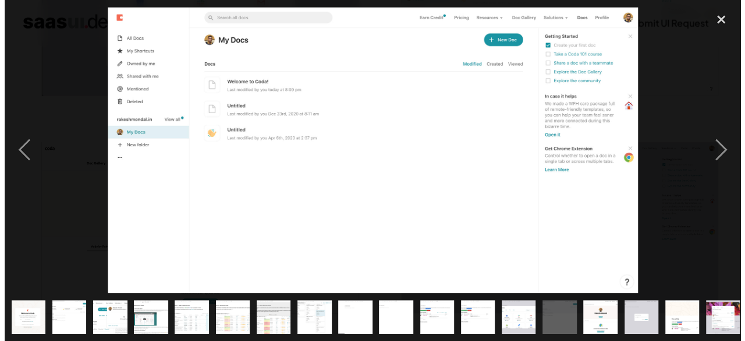
scroll to position [1664, 0]
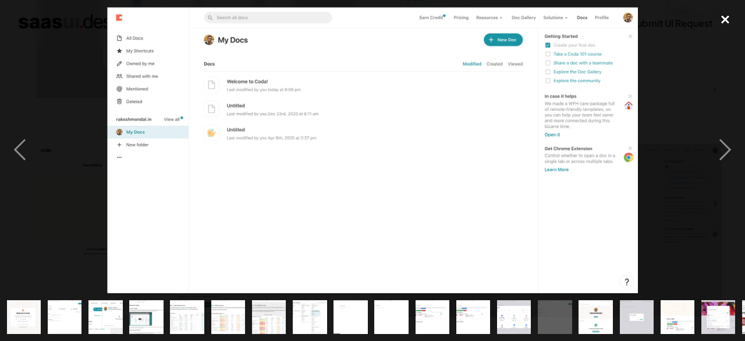
click at [717, 22] on div "close lightbox" at bounding box center [726, 20] width 40 height 26
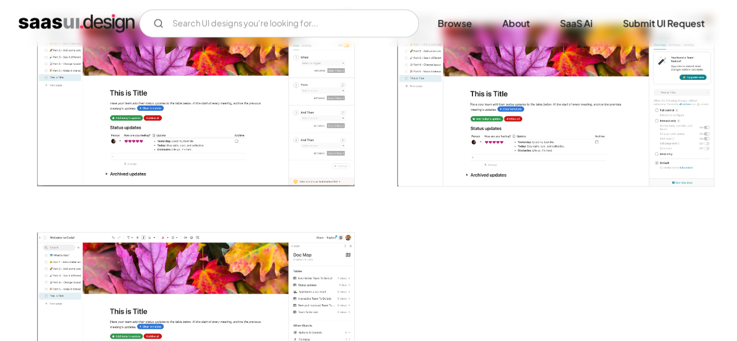
scroll to position [2653, 0]
